Goal: Communication & Community: Answer question/provide support

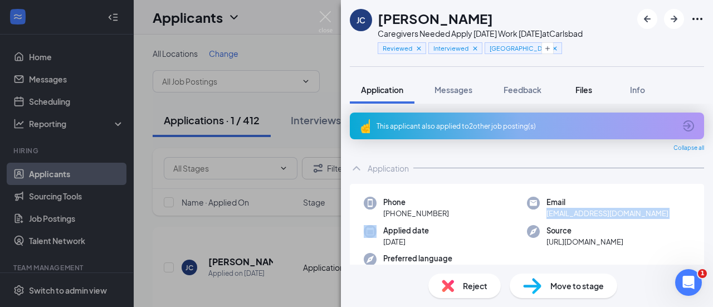
click at [574, 92] on div "Files" at bounding box center [584, 89] width 22 height 11
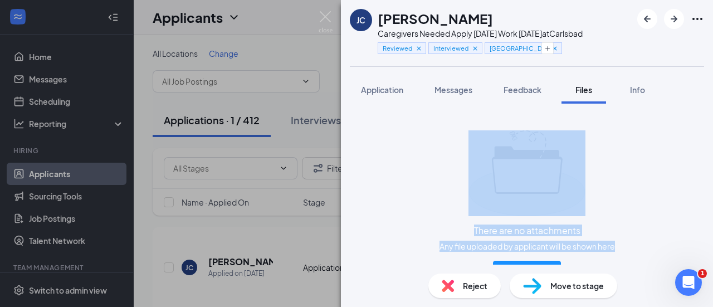
drag, startPoint x: 699, startPoint y: 155, endPoint x: 702, endPoint y: 206, distance: 50.2
click at [702, 206] on div "There are no attachments Any file uploaded by applicant will be shown here Add …" at bounding box center [527, 184] width 372 height 161
click at [623, 170] on div "There are no attachments Any file uploaded by applicant will be shown here Add …" at bounding box center [527, 206] width 354 height 188
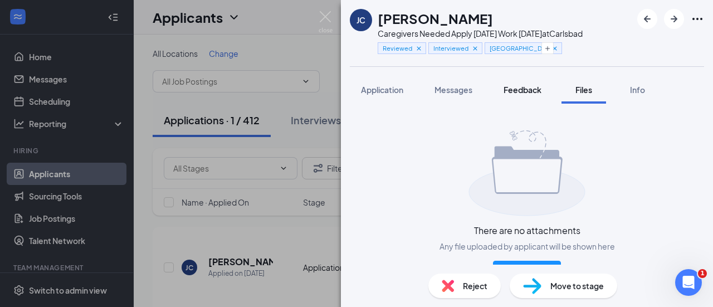
drag, startPoint x: 466, startPoint y: 87, endPoint x: 509, endPoint y: 89, distance: 42.9
click at [466, 87] on span "Messages" at bounding box center [453, 90] width 38 height 10
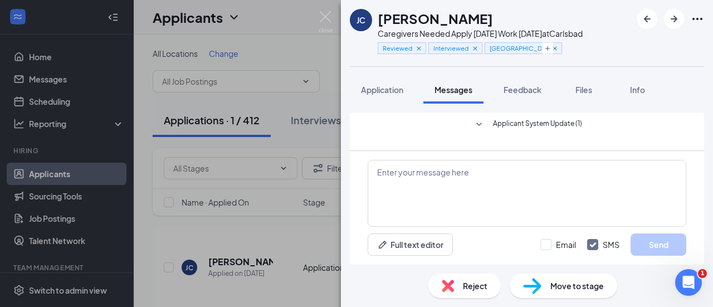
click at [518, 72] on div "[PERSON_NAME] Caregivers Needed Apply [DATE] Work [DATE] at Carlsbad Reviewed I…" at bounding box center [527, 153] width 372 height 307
click at [523, 87] on span "Feedback" at bounding box center [522, 90] width 38 height 10
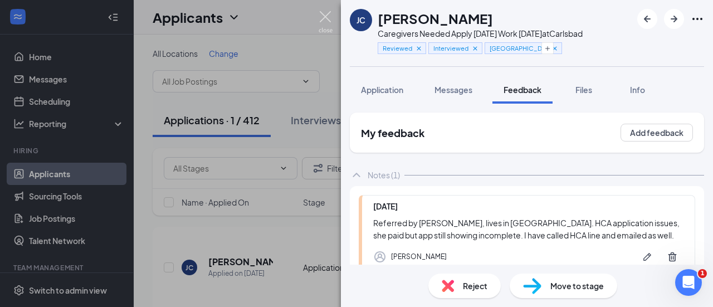
click at [320, 16] on img at bounding box center [326, 22] width 14 height 22
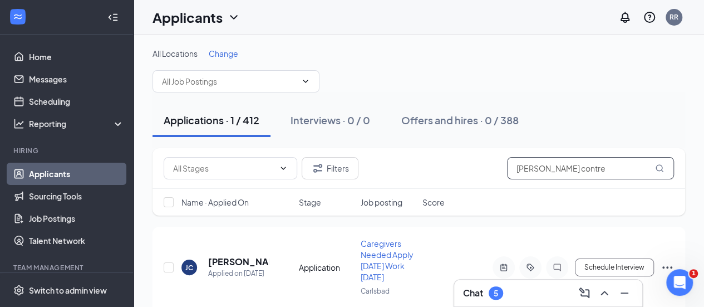
click at [551, 171] on input "[PERSON_NAME] contre" at bounding box center [590, 168] width 167 height 22
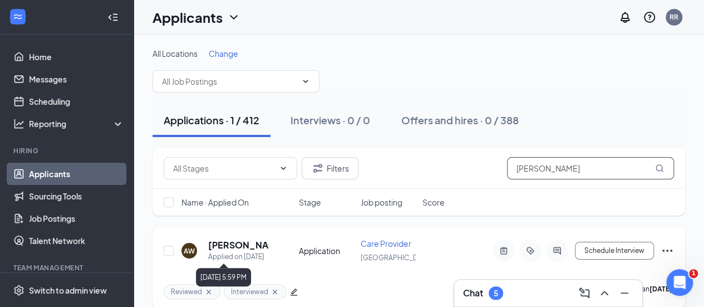
type input "[PERSON_NAME]"
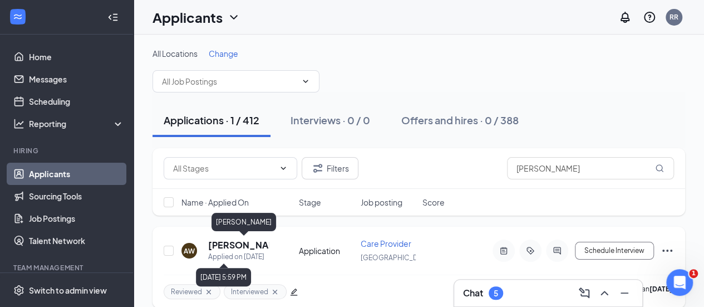
click at [217, 249] on h5 "[PERSON_NAME]" at bounding box center [238, 245] width 61 height 12
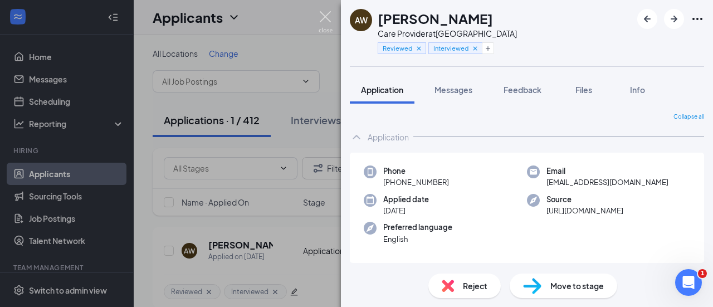
click at [331, 18] on img at bounding box center [326, 22] width 14 height 22
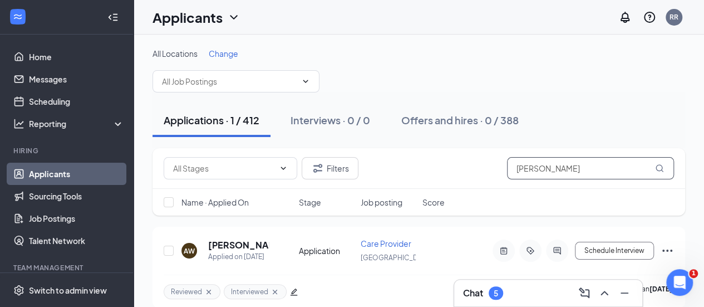
click at [576, 171] on input "[PERSON_NAME]" at bounding box center [590, 168] width 167 height 22
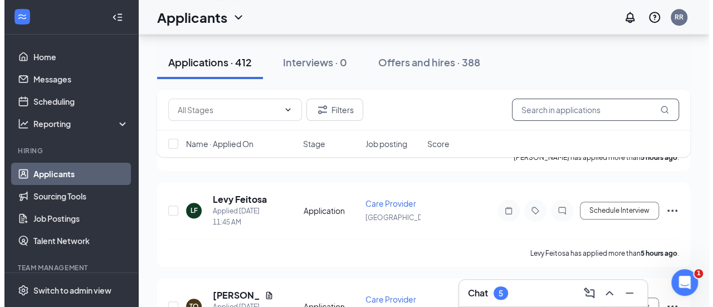
scroll to position [386, 0]
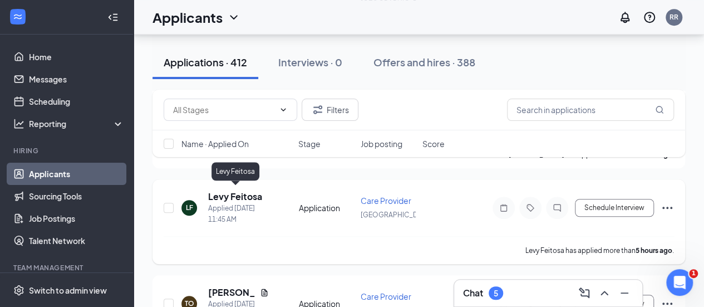
click at [231, 197] on h5 "Levy Feitosa" at bounding box center [235, 196] width 54 height 12
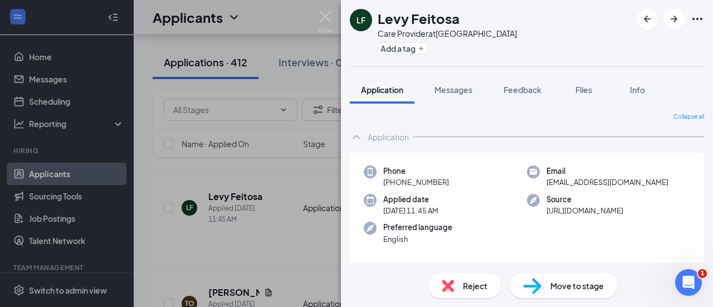
scroll to position [141, 0]
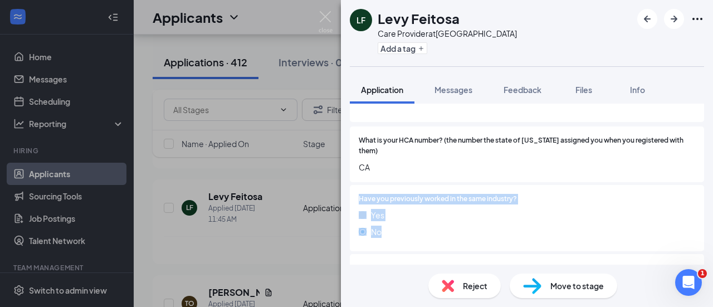
drag, startPoint x: 703, startPoint y: 181, endPoint x: 711, endPoint y: 223, distance: 42.6
click at [711, 223] on div "Collapse all Application Phone [PHONE_NUMBER] Email [EMAIL_ADDRESS][DOMAIN_NAME…" at bounding box center [527, 184] width 372 height 161
click at [414, 52] on button "Add a tag" at bounding box center [403, 48] width 50 height 12
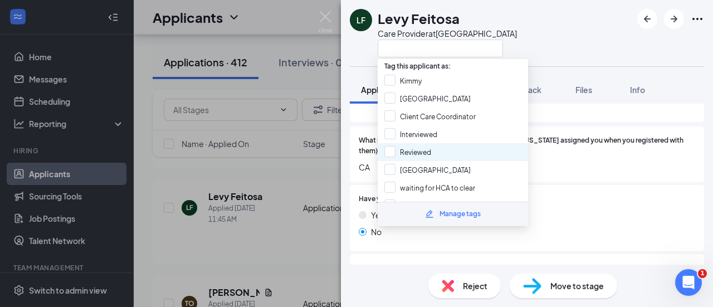
click at [427, 143] on div "Reviewed" at bounding box center [453, 152] width 150 height 18
checkbox input "true"
click at [513, 38] on div "[PERSON_NAME] Feitosa Care Provider at [GEOGRAPHIC_DATA]" at bounding box center [527, 33] width 372 height 66
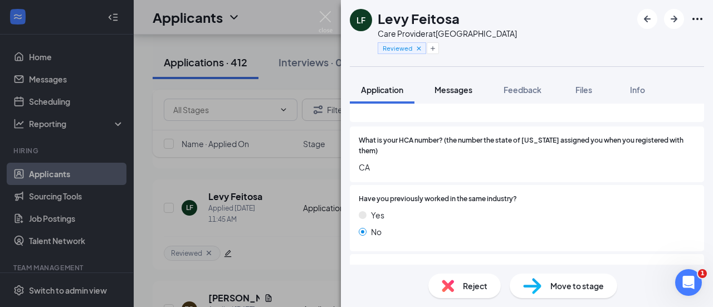
click at [452, 92] on span "Messages" at bounding box center [453, 90] width 38 height 10
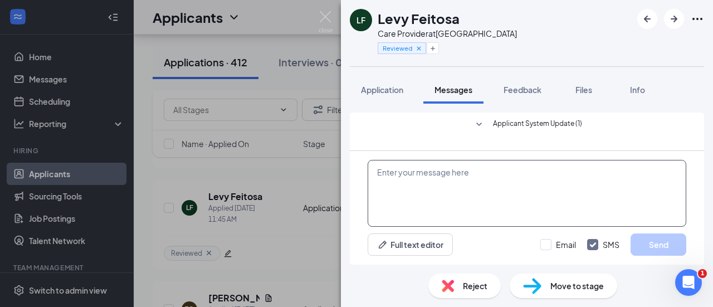
click at [457, 199] on textarea at bounding box center [527, 193] width 319 height 67
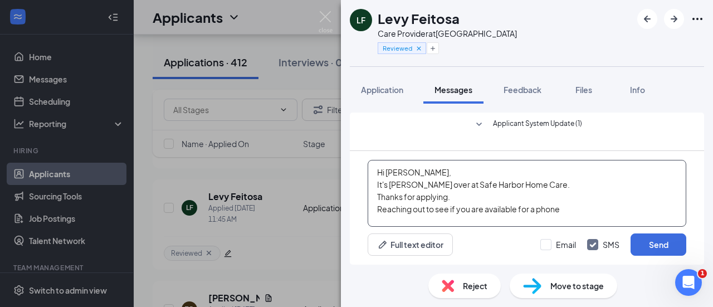
click at [492, 204] on textarea "Hi [PERSON_NAME], It's [PERSON_NAME] over at Safe Harbor Home Care. Thanks for …" at bounding box center [527, 193] width 319 height 67
click at [580, 211] on textarea "Hi [PERSON_NAME], It's [PERSON_NAME] over at Safe Harbor Home Care. Thanks for …" at bounding box center [527, 193] width 319 height 67
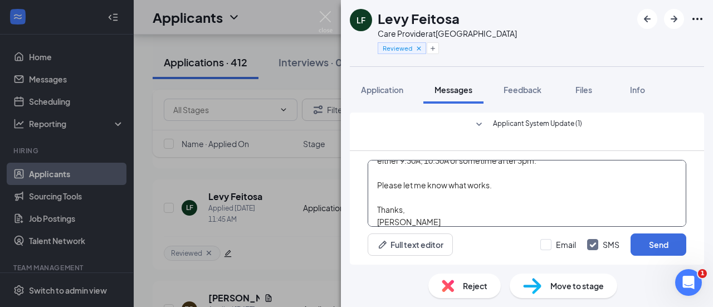
scroll to position [73, 0]
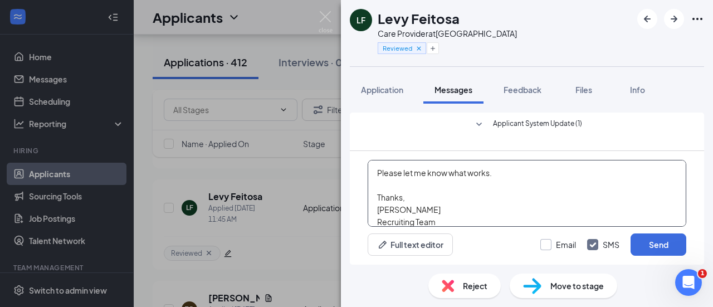
type textarea "Hi [PERSON_NAME], It's [PERSON_NAME] over at Safe Harbor Home Care. Thanks for …"
click at [560, 246] on input "Email" at bounding box center [558, 244] width 36 height 11
checkbox input "true"
click at [687, 210] on div "Hi [PERSON_NAME], It's [PERSON_NAME] over at Safe Harbor Home Care. Thanks for …" at bounding box center [527, 208] width 354 height 114
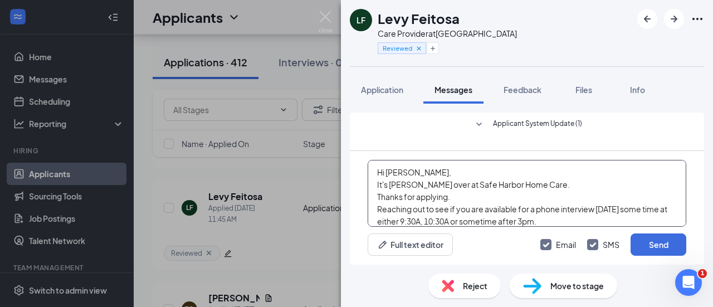
click at [464, 164] on textarea "Hi [PERSON_NAME], It's [PERSON_NAME] over at Safe Harbor Home Care. Thanks for …" at bounding box center [527, 193] width 319 height 67
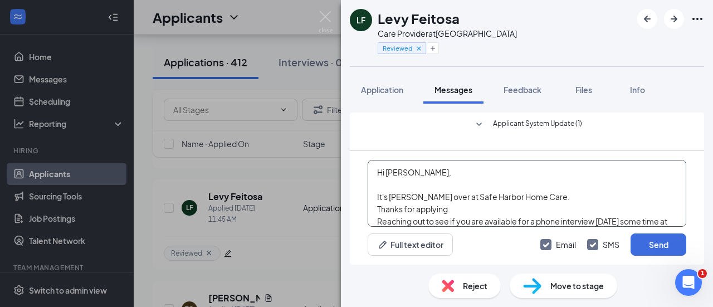
scroll to position [92, 0]
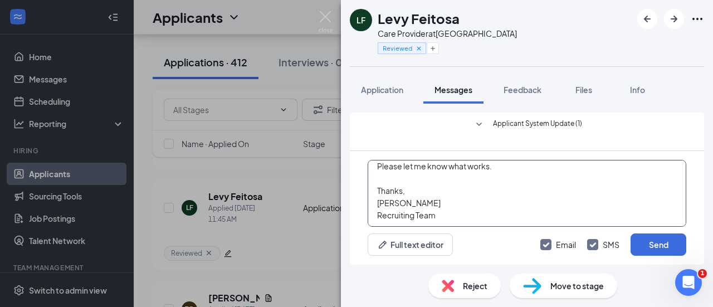
drag, startPoint x: 376, startPoint y: 197, endPoint x: 503, endPoint y: 222, distance: 129.4
click at [503, 222] on textarea "Hi [PERSON_NAME], It's [PERSON_NAME] over at Safe Harbor Home Care. Thanks for …" at bounding box center [527, 193] width 319 height 67
type textarea "Hi [PERSON_NAME], It's [PERSON_NAME] over at Safe Harbor Home Care. Thanks for …"
click at [669, 249] on button "Send" at bounding box center [658, 244] width 56 height 22
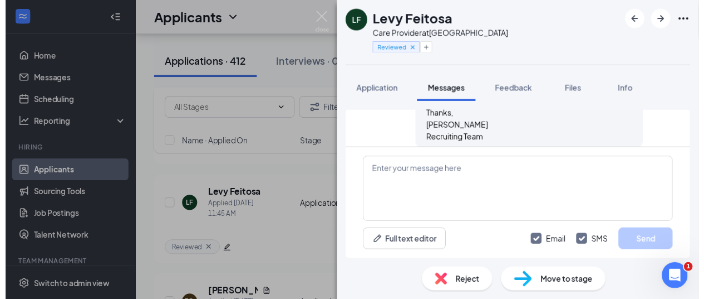
scroll to position [430, 0]
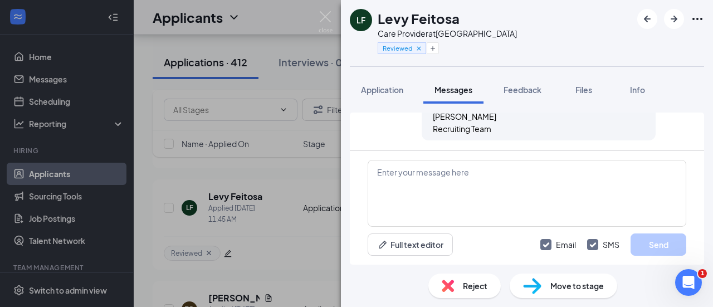
click at [332, 10] on div "[PERSON_NAME] Feitosa Care Provider at [GEOGRAPHIC_DATA] Reviewed Application M…" at bounding box center [356, 153] width 713 height 307
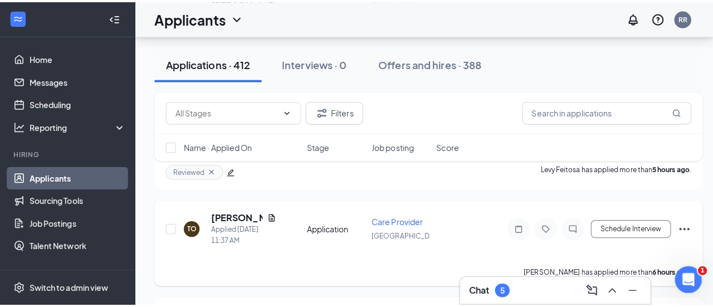
scroll to position [475, 0]
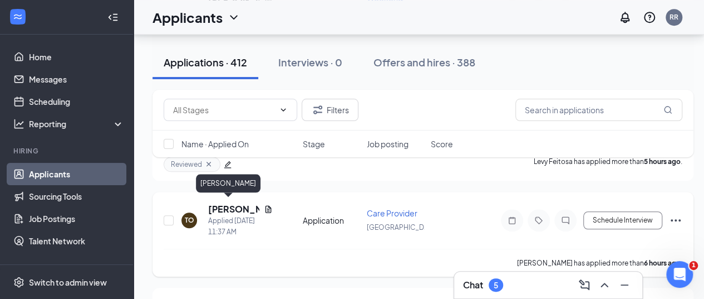
click at [235, 206] on h5 "[PERSON_NAME]" at bounding box center [233, 209] width 51 height 12
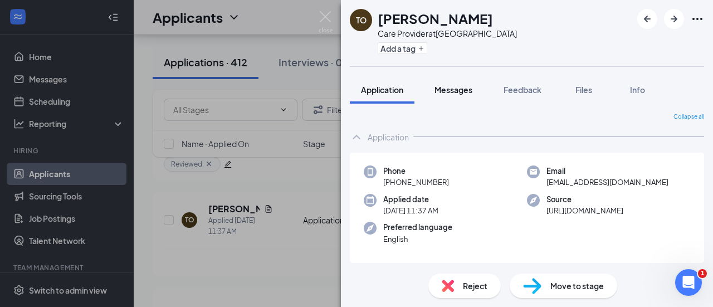
click at [449, 92] on span "Messages" at bounding box center [453, 90] width 38 height 10
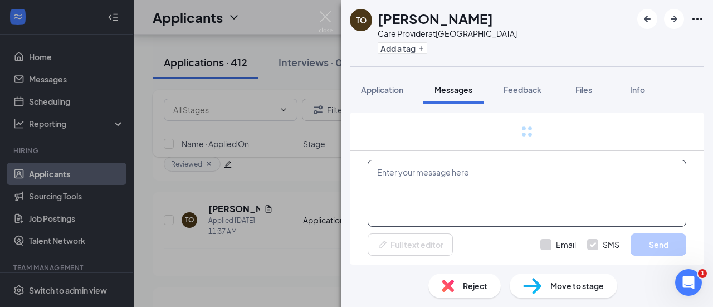
click at [408, 194] on textarea at bounding box center [527, 193] width 319 height 67
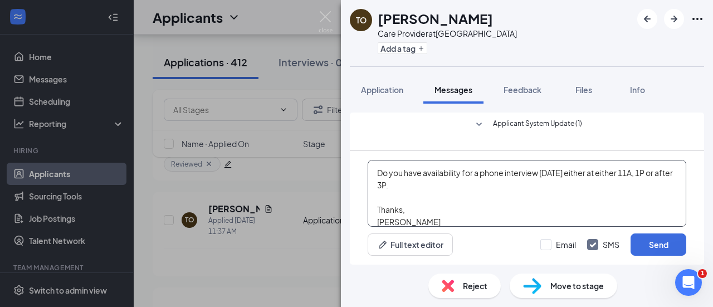
scroll to position [61, 0]
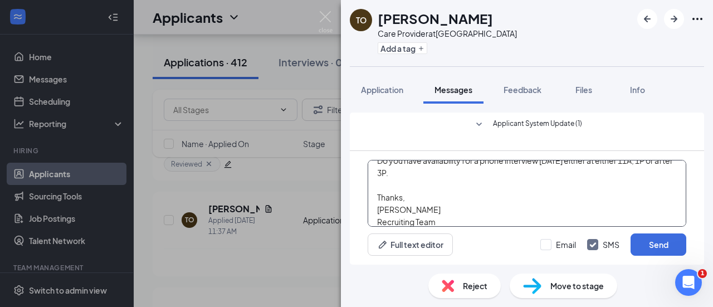
type textarea "Hey Tolu! [PERSON_NAME] over at Safe Harbor Home Care. Thanks for applying . Do…"
click at [578, 246] on div "Email SMS Send" at bounding box center [613, 244] width 146 height 22
click at [545, 248] on input "Email" at bounding box center [558, 244] width 36 height 11
checkbox input "true"
click at [644, 251] on button "Send" at bounding box center [658, 244] width 56 height 22
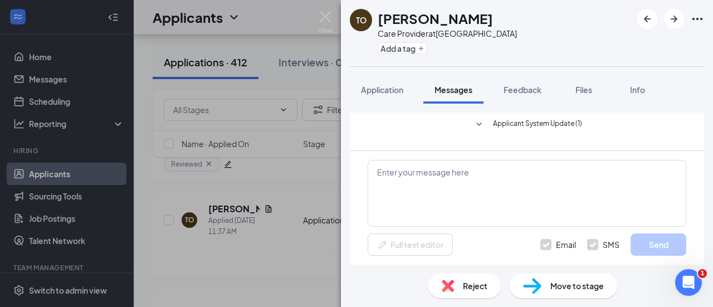
scroll to position [0, 0]
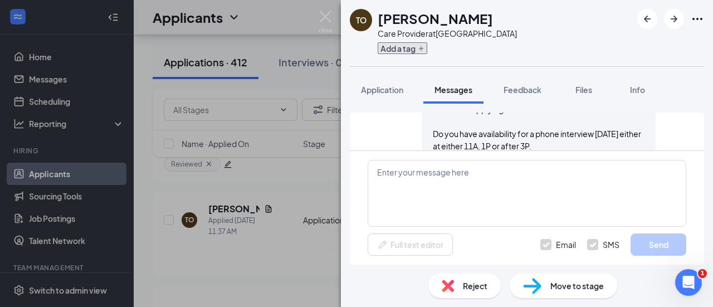
click at [413, 49] on button "Add a tag" at bounding box center [403, 48] width 50 height 12
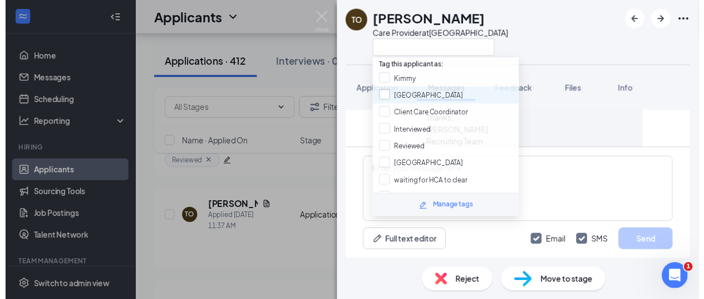
scroll to position [356, 0]
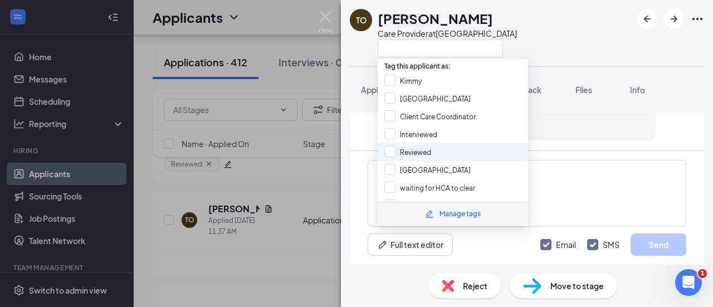
click at [412, 143] on div "Reviewed" at bounding box center [453, 152] width 150 height 18
checkbox input "true"
click at [528, 21] on div "TO Toluwalase Ogunleye Care Provider at [GEOGRAPHIC_DATA]" at bounding box center [527, 33] width 372 height 66
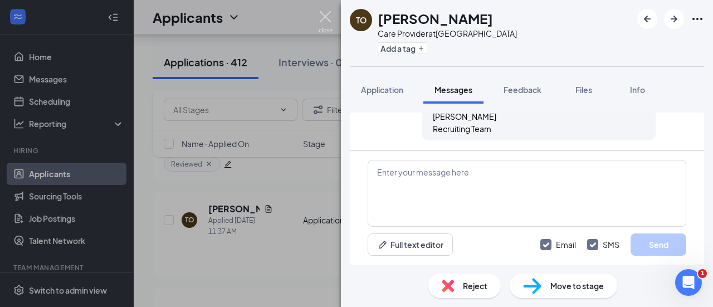
click at [325, 14] on img at bounding box center [326, 22] width 14 height 22
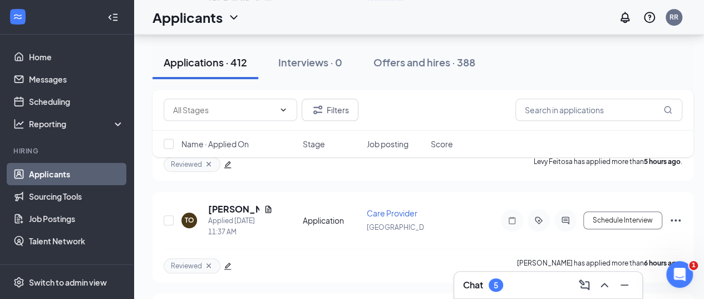
click at [488, 288] on div "Chat 5" at bounding box center [483, 284] width 40 height 13
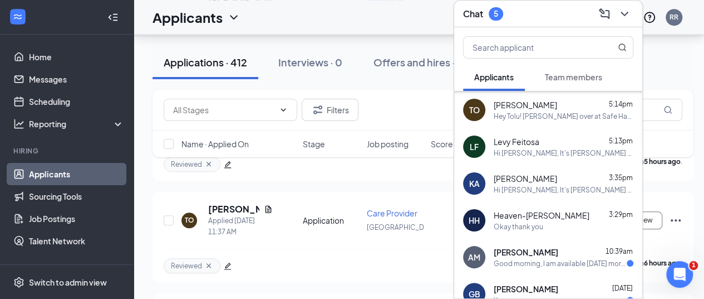
scroll to position [188, 0]
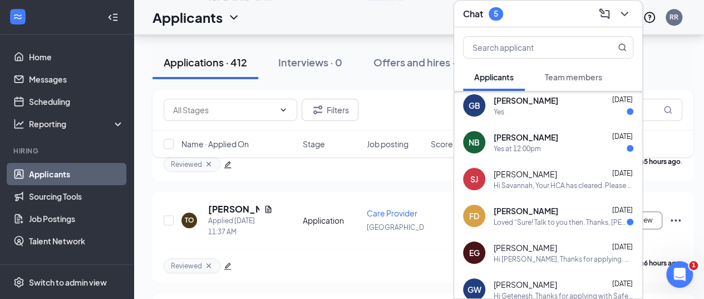
click at [541, 217] on div "Loved “Sure! Talk to you then. Thanks, [PERSON_NAME] Recruiting Team”" at bounding box center [560, 221] width 133 height 9
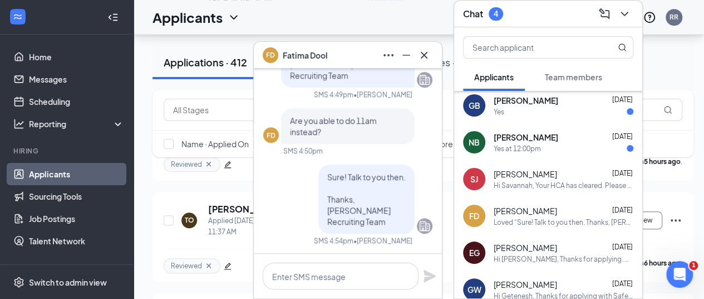
scroll to position [0, 0]
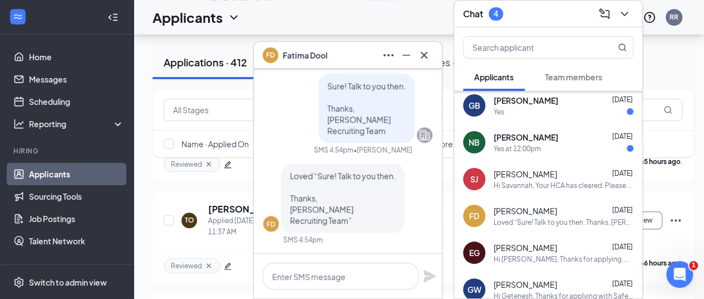
click at [431, 53] on button at bounding box center [424, 55] width 18 height 18
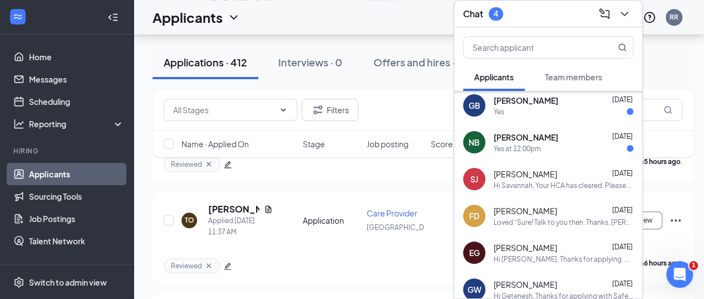
click at [537, 144] on div "Yes at 12:00pm" at bounding box center [517, 148] width 47 height 9
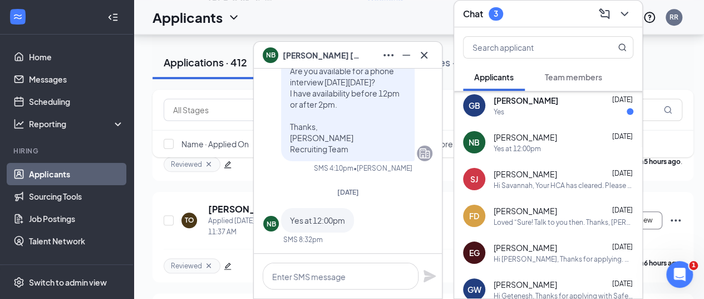
click at [537, 180] on div "Hi Savannah, Your HCA has cleared. Please email over your I9 documents and TB T…" at bounding box center [564, 184] width 140 height 9
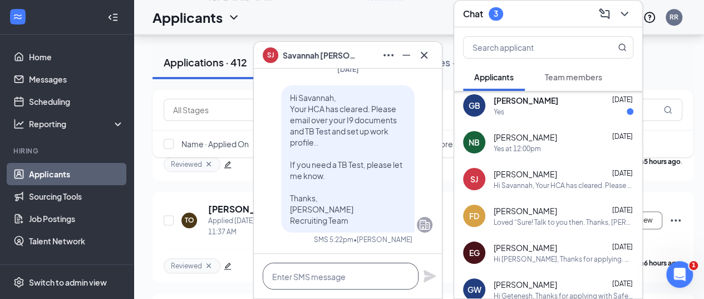
click at [361, 277] on textarea at bounding box center [341, 275] width 156 height 27
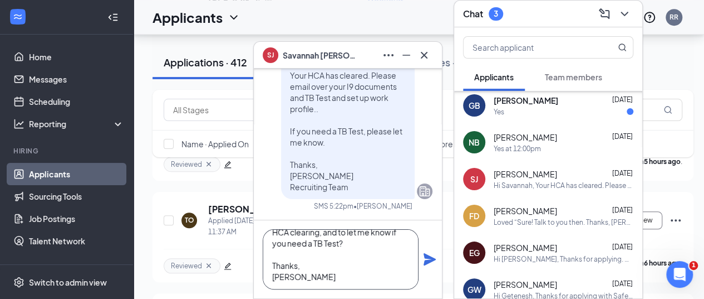
scroll to position [45, 0]
type textarea "Hi [PERSON_NAME], Did you get my message about your HCA clearing, and to let me…"
click at [431, 259] on icon "Plane" at bounding box center [430, 259] width 12 height 12
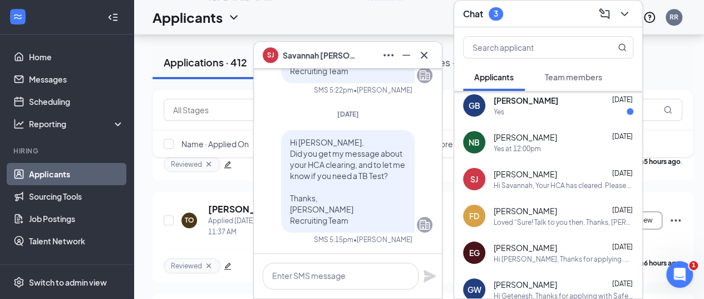
scroll to position [0, 0]
click at [434, 58] on div "SJ [PERSON_NAME]" at bounding box center [348, 55] width 188 height 27
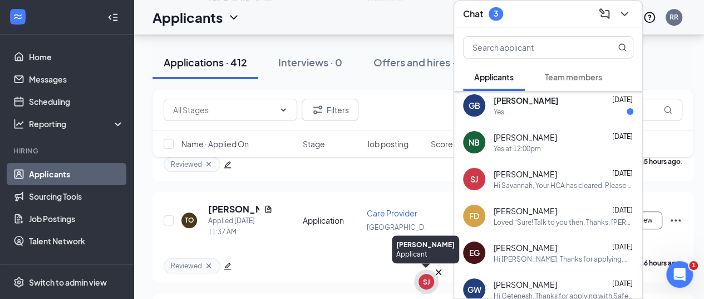
click at [440, 280] on span "[PERSON_NAME]" at bounding box center [478, 283] width 78 height 12
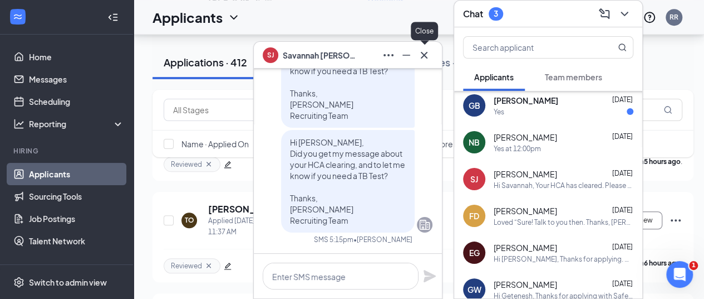
click at [424, 51] on icon "Cross" at bounding box center [424, 54] width 13 height 13
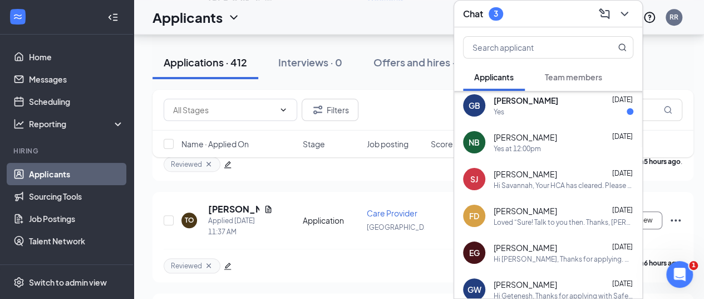
click at [532, 160] on div "SJ [PERSON_NAME] [DATE] Hi Savannah, Your HCA has cleared. Please email over yo…" at bounding box center [548, 178] width 188 height 37
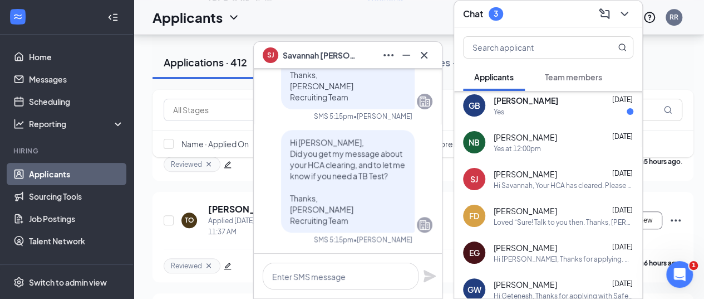
click at [426, 62] on button at bounding box center [424, 55] width 18 height 18
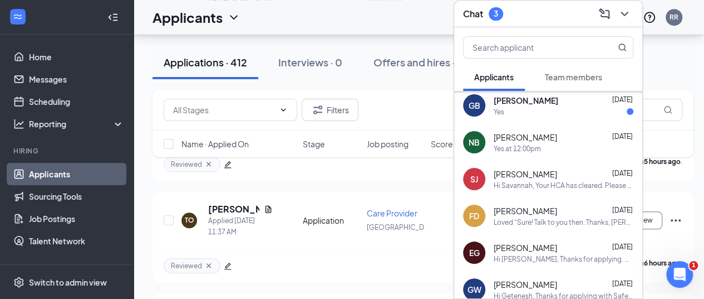
click at [549, 144] on div "Yes at 12:00pm" at bounding box center [564, 148] width 140 height 9
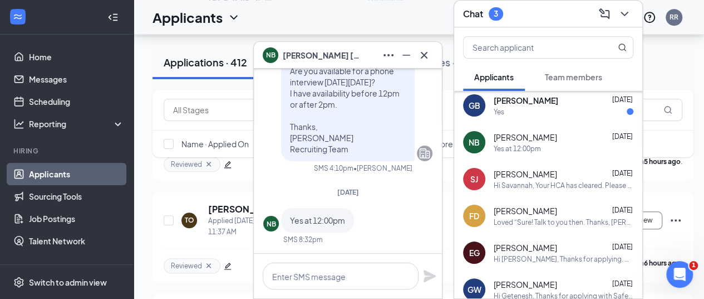
drag, startPoint x: 431, startPoint y: 219, endPoint x: 431, endPoint y: 204, distance: 15.0
